Goal: Communication & Community: Share content

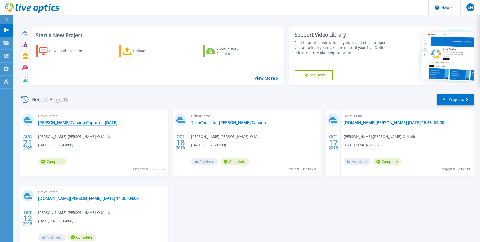
click at [61, 122] on link "[PERSON_NAME] Canada Capture - [DATE]" at bounding box center [77, 122] width 79 height 5
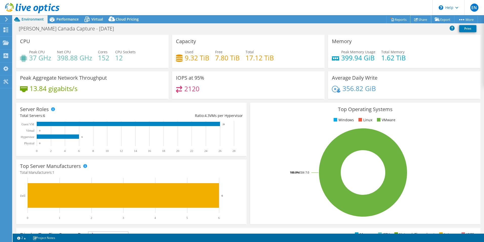
click at [421, 19] on link "Share" at bounding box center [420, 19] width 21 height 8
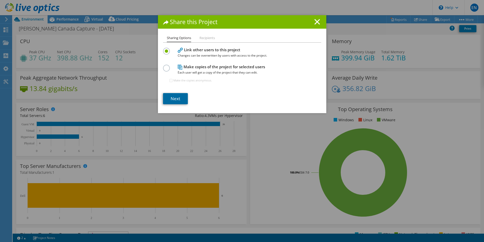
click at [175, 97] on link "Next" at bounding box center [175, 98] width 25 height 11
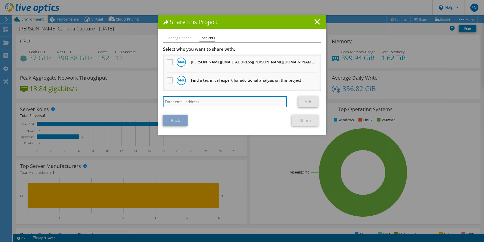
click at [198, 103] on input "search" at bounding box center [225, 101] width 124 height 11
type input "ben.stevens@bunn.com"
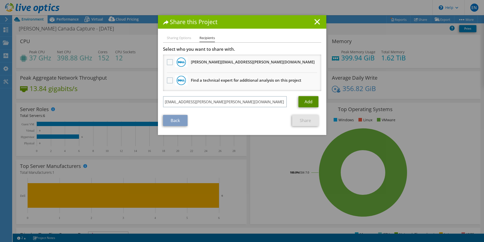
click at [309, 98] on link "Add" at bounding box center [308, 101] width 20 height 11
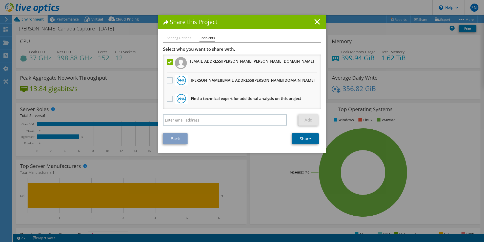
click at [303, 139] on link "Share" at bounding box center [305, 138] width 27 height 11
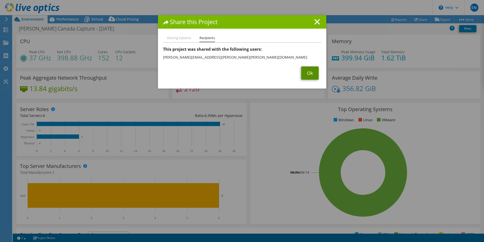
click at [308, 75] on link "Ok" at bounding box center [309, 72] width 17 height 13
